Goal: Task Accomplishment & Management: Manage account settings

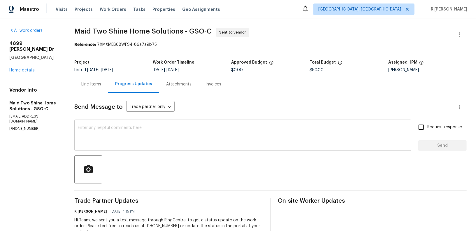
click at [158, 142] on textarea at bounding box center [243, 136] width 330 height 20
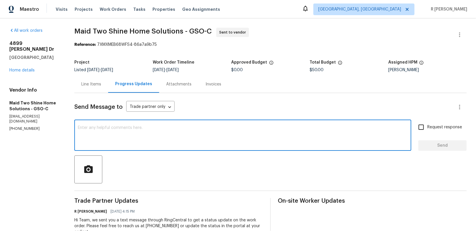
paste textarea "I hope everything is on track. Kindly provide a status update on the work order."
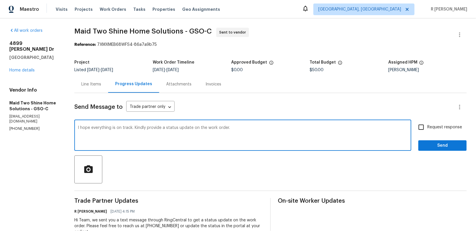
type textarea "I hope everything is on track. Kindly provide a status update on the work order."
click at [434, 147] on span "Send" at bounding box center [442, 145] width 39 height 7
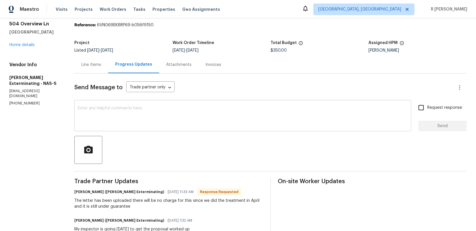
scroll to position [42, 0]
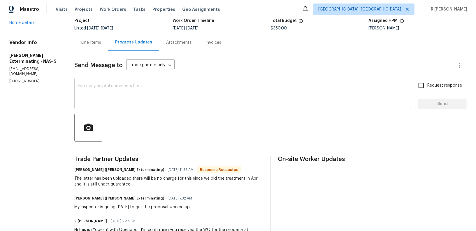
click at [148, 147] on div "Send Message to Trade partner only Trade partner only ​ x ​ Request response Se…" at bounding box center [270, 154] width 392 height 206
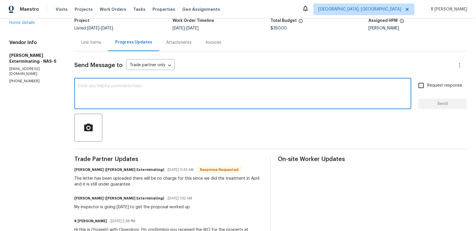
click at [135, 102] on textarea at bounding box center [243, 94] width 330 height 20
type textarea "Thank you so much Shannon."
click at [437, 100] on button "Send" at bounding box center [442, 103] width 48 height 11
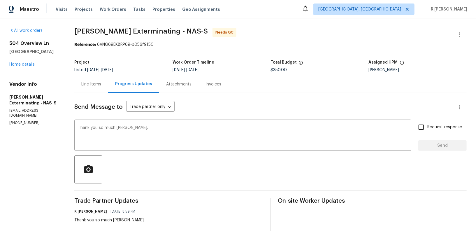
click at [89, 86] on div "Line Items" at bounding box center [91, 84] width 20 height 6
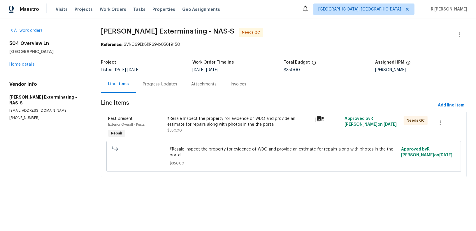
click at [196, 119] on div "#Resale Inspect the property for evidence of WDO and provide an estimate for re…" at bounding box center [239, 122] width 144 height 12
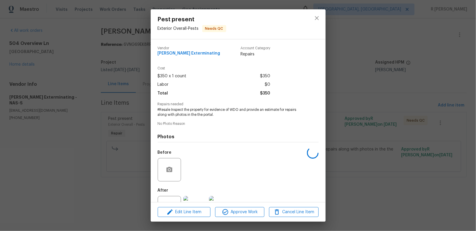
click at [179, 113] on span "#Resale Inspect the property for evidence of WDO and provide an estimate for re…" at bounding box center [230, 112] width 145 height 10
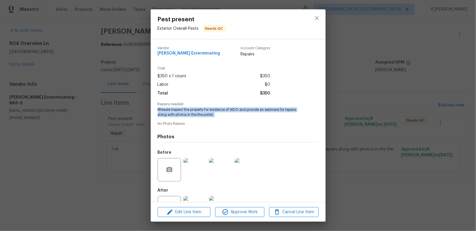
click at [179, 113] on span "#Resale Inspect the property for evidence of WDO and provide an estimate for re…" at bounding box center [230, 112] width 145 height 10
click at [313, 20] on icon "close" at bounding box center [316, 18] width 7 height 7
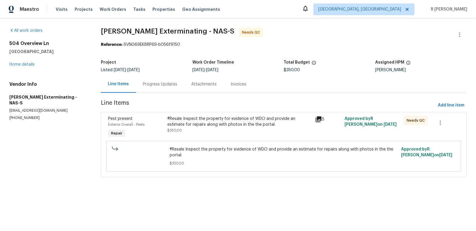
click at [157, 84] on div "Progress Updates" at bounding box center [160, 84] width 34 height 6
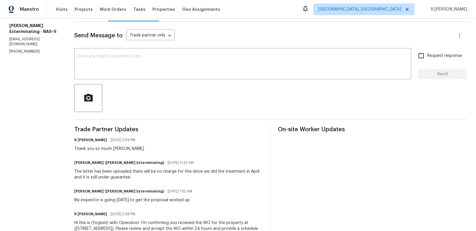
scroll to position [100, 0]
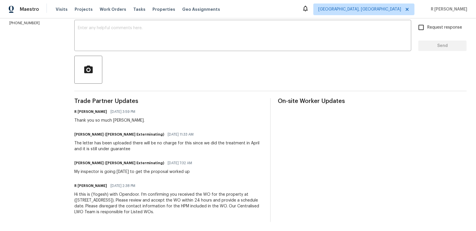
click at [103, 139] on div "Shannon Roberts (Belle Meade Exterminating) 08/29/2025 11:33 AM The letter has …" at bounding box center [168, 141] width 189 height 22
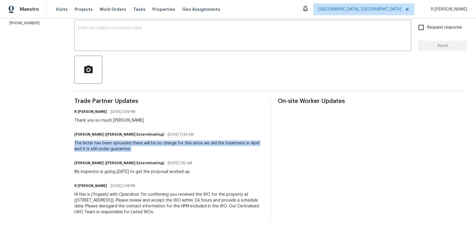
click at [103, 139] on div "Shannon Roberts (Belle Meade Exterminating) 08/29/2025 11:33 AM The letter has …" at bounding box center [168, 141] width 189 height 22
copy div "The letter has been uploaded there will be no charge for this since we did the …"
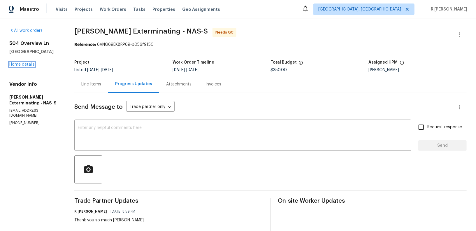
click at [29, 63] on link "Home details" at bounding box center [21, 64] width 25 height 4
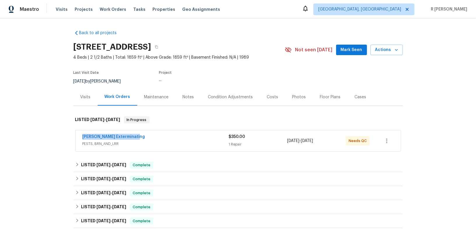
drag, startPoint x: 139, startPoint y: 135, endPoint x: 31, endPoint y: 135, distance: 107.5
click at [31, 135] on div "Back to all projects 504 Overview Ln, Franklin, TN 37064 4 Beds | 2 1/2 Baths |…" at bounding box center [238, 124] width 476 height 212
copy link "Belle Meade Exterminating"
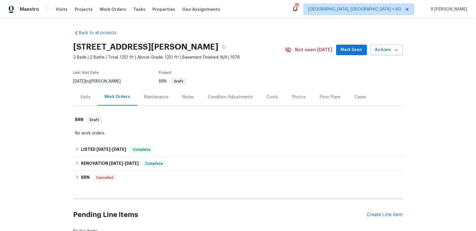
scroll to position [48, 0]
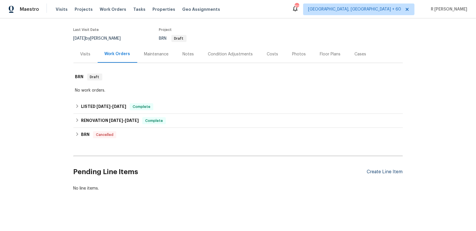
click at [384, 170] on div "Create Line Item" at bounding box center [385, 172] width 36 height 6
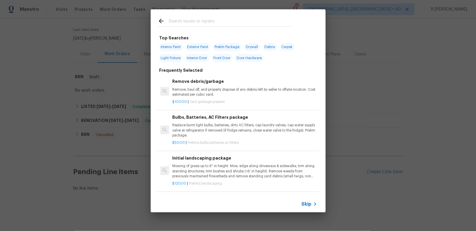
click at [218, 23] on input "text" at bounding box center [230, 21] width 123 height 9
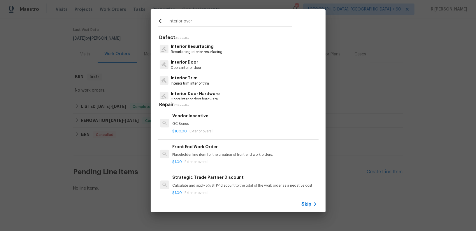
scroll to position [5, 0]
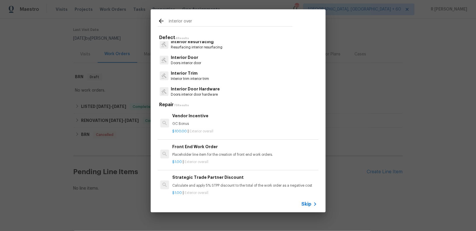
type input "interior over"
click at [201, 145] on h6 "Front End Work Order" at bounding box center [244, 146] width 144 height 6
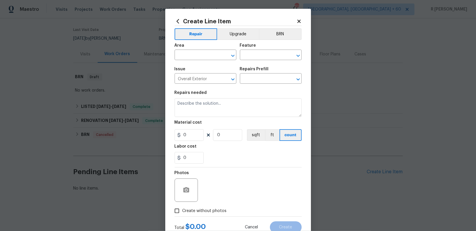
type input "Front End Work Order $1.00"
type textarea "Placeholder line item for the creation of front end work orders."
type input "1"
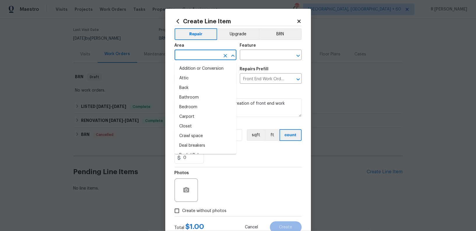
click at [202, 55] on input "text" at bounding box center [196, 55] width 45 height 9
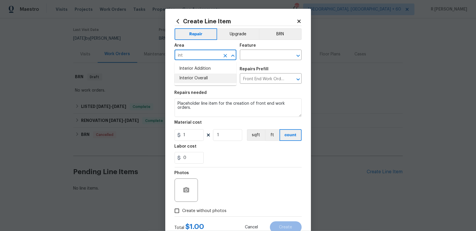
click at [189, 79] on li "Interior Overall" at bounding box center [205, 78] width 62 height 10
type input "Interior Overall"
click at [250, 51] on input "text" at bounding box center [262, 55] width 45 height 9
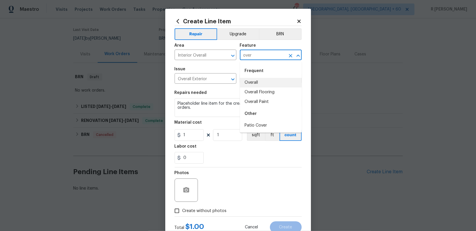
click at [254, 78] on li "Overall" at bounding box center [271, 83] width 62 height 10
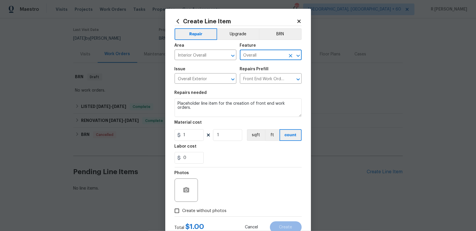
type input "Overall"
click at [220, 112] on textarea "Placeholder line item for the creation of front end work orders." at bounding box center [237, 107] width 127 height 19
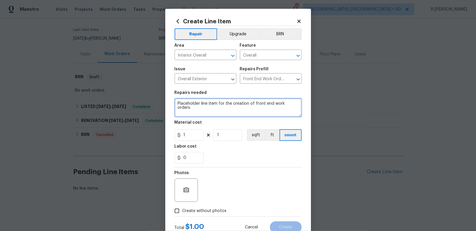
click at [220, 112] on textarea "Placeholder line item for the creation of front end work orders." at bounding box center [237, 107] width 127 height 19
paste textarea "Please investigate the claim that there is water running on the stairs. Identif…"
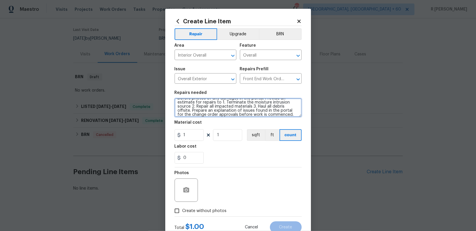
type textarea "#Resale Please investigate the claim that there is water running on the stairs.…"
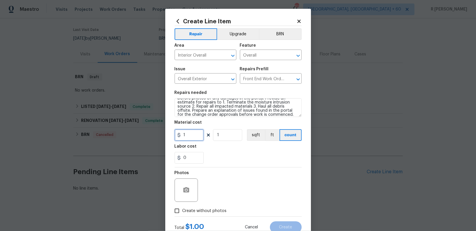
click at [191, 138] on input "1" at bounding box center [188, 135] width 29 height 12
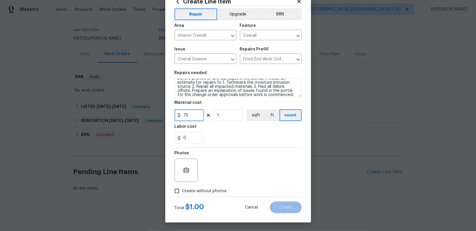
type input "75"
click at [191, 192] on span "Create without photos" at bounding box center [204, 191] width 44 height 6
click at [182, 192] on input "Create without photos" at bounding box center [176, 190] width 11 height 11
checkbox input "true"
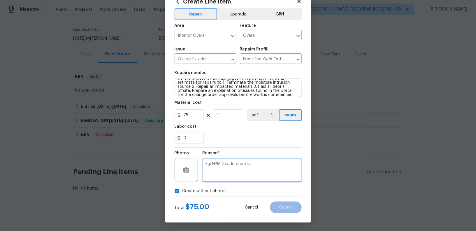
click at [228, 173] on textarea at bounding box center [251, 169] width 99 height 23
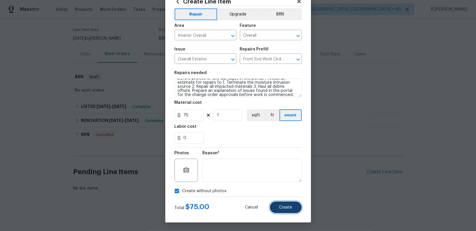
click at [293, 210] on button "Create" at bounding box center [286, 207] width 32 height 12
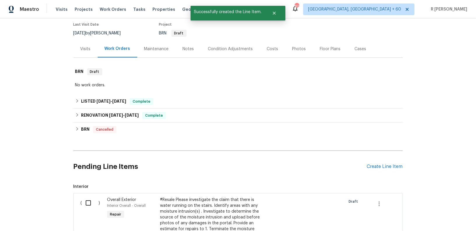
click at [90, 208] on input "checkbox" at bounding box center [90, 203] width 17 height 12
checkbox input "true"
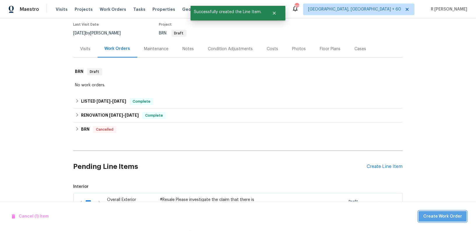
click at [446, 214] on span "Create Work Order" at bounding box center [442, 216] width 39 height 7
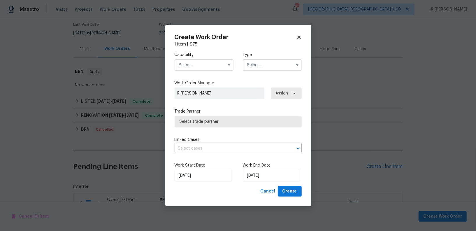
click at [207, 65] on input "text" at bounding box center [203, 65] width 59 height 12
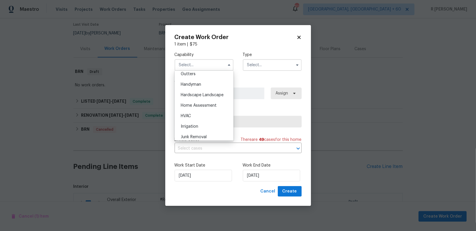
scroll to position [308, 0]
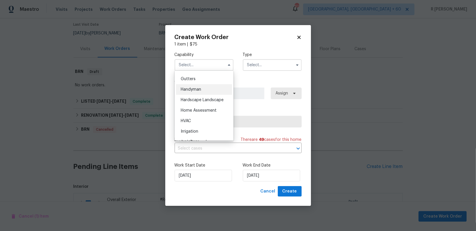
click at [207, 90] on div "Handyman" at bounding box center [204, 89] width 56 height 10
type input "Handyman"
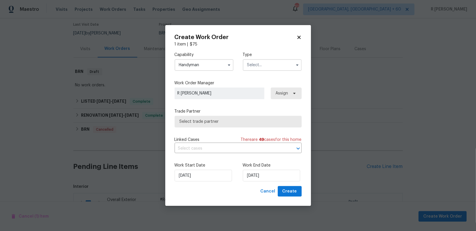
click at [264, 67] on input "text" at bounding box center [272, 65] width 59 height 12
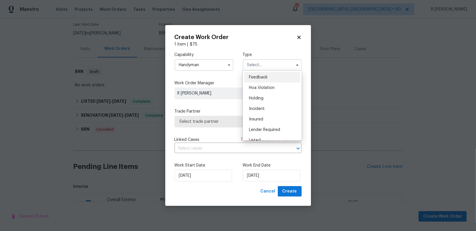
click at [258, 75] on span "Feedback" at bounding box center [258, 77] width 19 height 4
type input "Feedback"
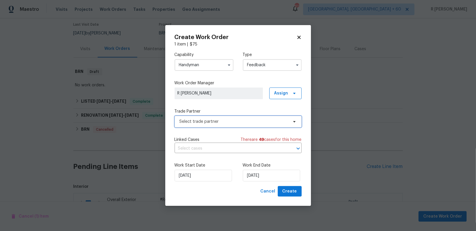
click at [216, 117] on span "Select trade partner" at bounding box center [237, 122] width 127 height 12
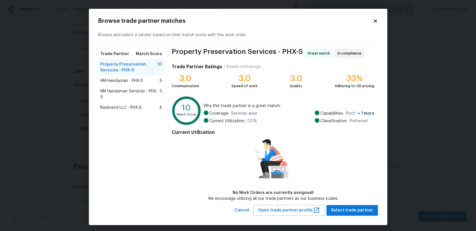
scroll to position [2, 0]
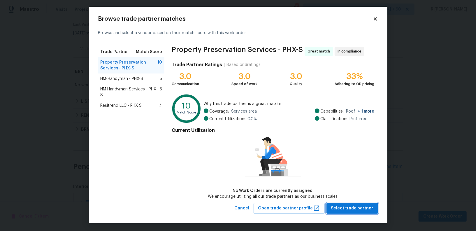
click at [348, 206] on span "Select trade partner" at bounding box center [352, 207] width 42 height 7
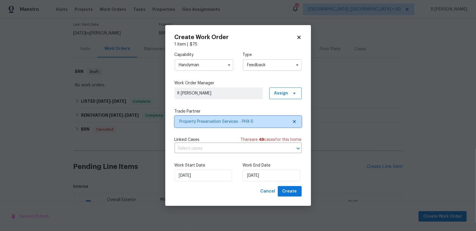
scroll to position [0, 0]
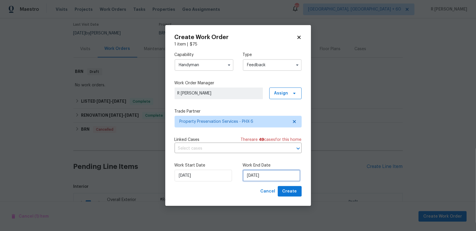
click at [252, 172] on input "29/08/2025" at bounding box center [271, 175] width 57 height 12
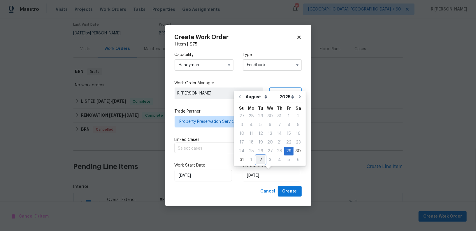
click at [256, 159] on div "2" at bounding box center [260, 160] width 9 height 8
type input "02/09/2025"
select select "8"
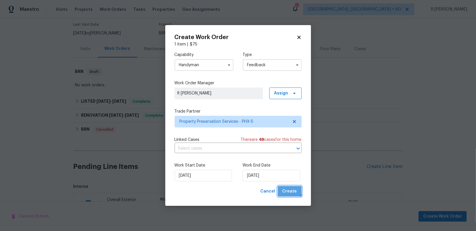
click at [289, 190] on span "Create" at bounding box center [289, 191] width 15 height 7
checkbox input "false"
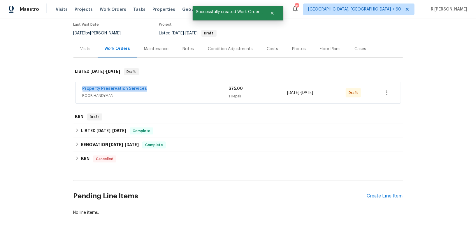
drag, startPoint x: 146, startPoint y: 92, endPoint x: 42, endPoint y: 92, distance: 103.7
click at [42, 92] on div "Back to all projects 7417 N Via Camello Del Norte Unit 160, Scottsdale, AZ 8525…" at bounding box center [238, 124] width 476 height 212
copy link "Property Preservation Services"
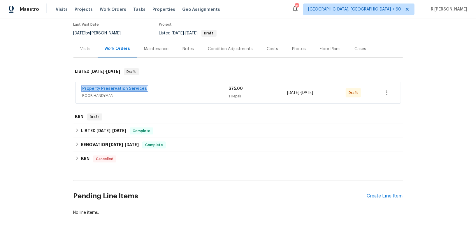
click at [98, 91] on link "Property Preservation Services" at bounding box center [114, 88] width 65 height 4
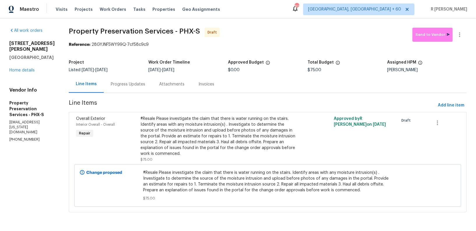
click at [133, 85] on div "Progress Updates" at bounding box center [128, 84] width 34 height 6
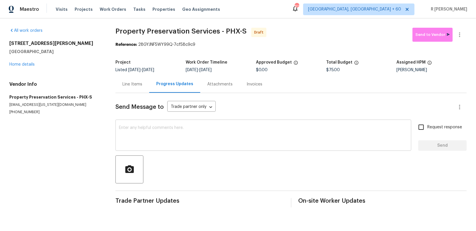
click at [169, 137] on textarea at bounding box center [263, 136] width 289 height 20
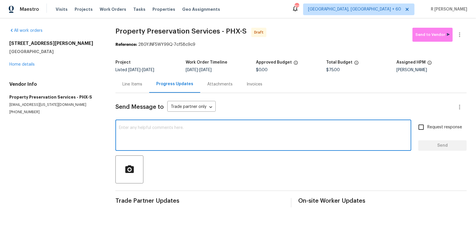
paste textarea "Hi this is (Yogesh) with Opendoor. I’m confirming you received the WO for the p…"
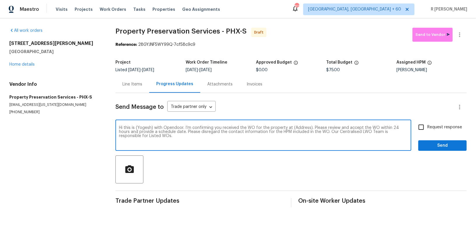
click at [300, 126] on textarea "Hi this is (Yogesh) with Opendoor. I’m confirming you received the WO for the p…" at bounding box center [263, 136] width 289 height 20
paste textarea "7417 N Via Camello Del Norte Unit 160, Scottsdale, AZ 85258"
type textarea "Hi this is (Yogesh) with Opendoor. I’m confirming you received the WO for the p…"
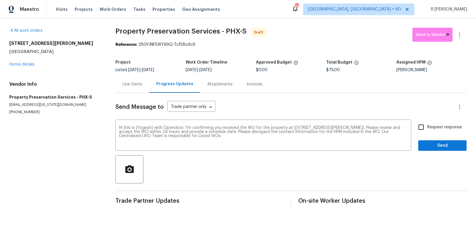
click at [446, 127] on span "Request response" at bounding box center [444, 127] width 35 height 6
click at [427, 127] on input "Request response" at bounding box center [421, 127] width 12 height 12
checkbox input "true"
click at [432, 149] on button "Send" at bounding box center [442, 145] width 48 height 11
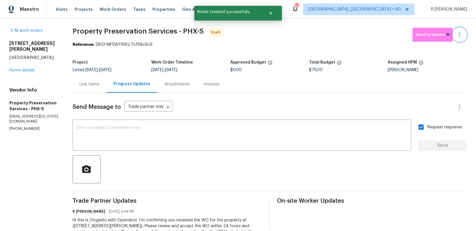
click at [462, 37] on icon "button" at bounding box center [459, 34] width 7 height 7
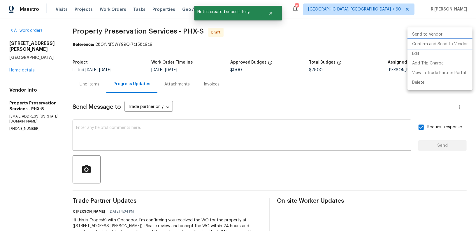
click at [447, 43] on li "Confirm and Send to Vendor" at bounding box center [439, 44] width 65 height 10
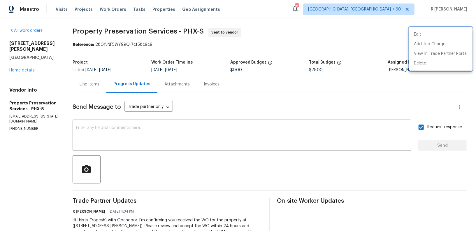
click at [172, 31] on div at bounding box center [238, 115] width 476 height 231
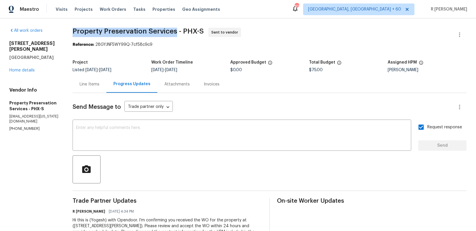
drag, startPoint x: 173, startPoint y: 31, endPoint x: 70, endPoint y: 34, distance: 103.1
click at [70, 34] on div "All work orders 7417 N Via Camello Del Norte Unit 160 Scottsdale, AZ 85258 Home…" at bounding box center [238, 137] width 476 height 238
copy span "Property Preservation Services"
